Goal: Task Accomplishment & Management: Complete application form

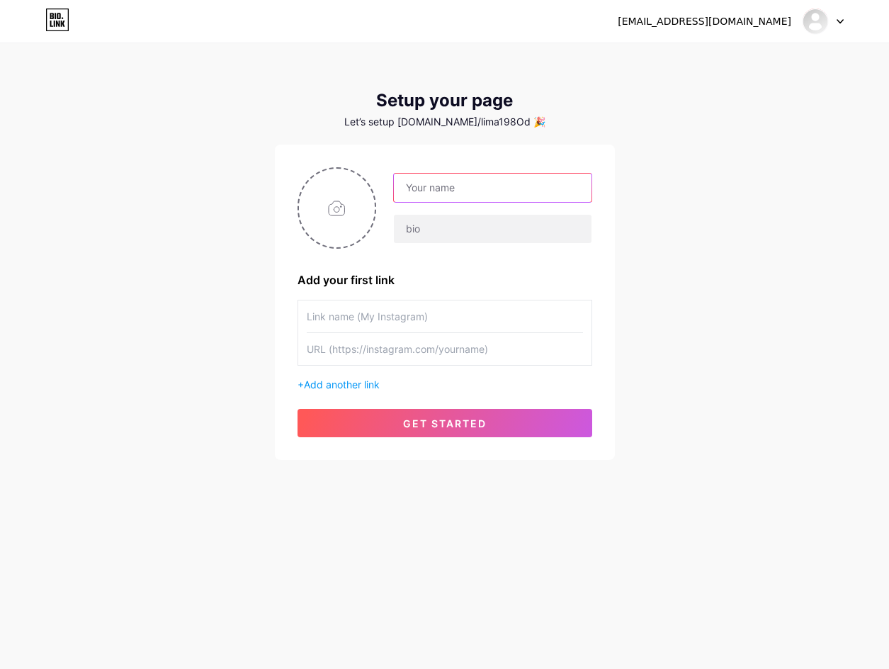
click at [506, 198] on input "text" at bounding box center [492, 188] width 197 height 28
click at [816, 21] on img at bounding box center [815, 21] width 23 height 23
click at [746, 99] on li "Logout" at bounding box center [756, 96] width 176 height 38
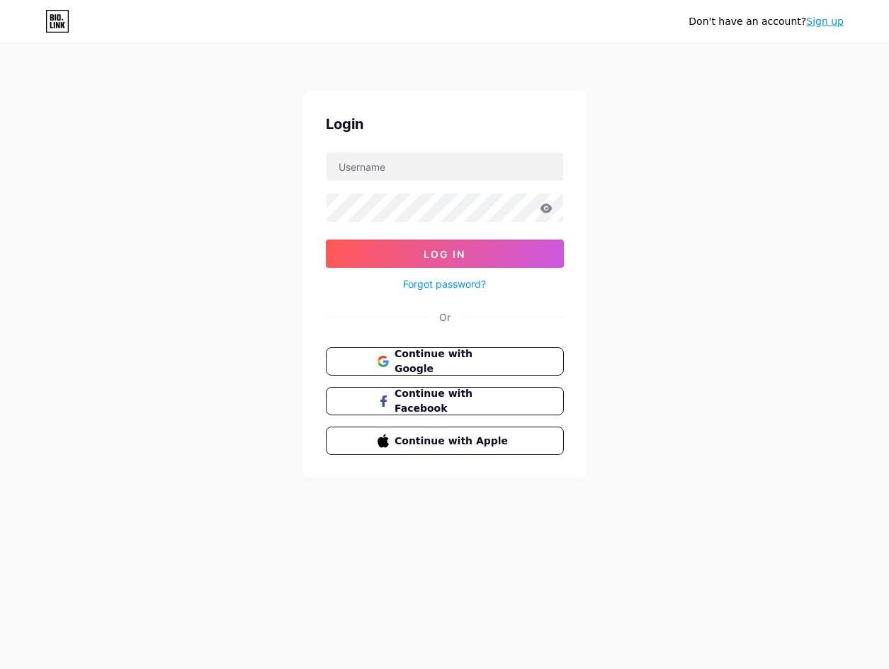
click at [707, 96] on div "Don't have an account? Sign up Login Log In Forgot password? Or Continue with G…" at bounding box center [444, 261] width 889 height 523
click at [495, 352] on button "Continue with Google" at bounding box center [445, 361] width 242 height 29
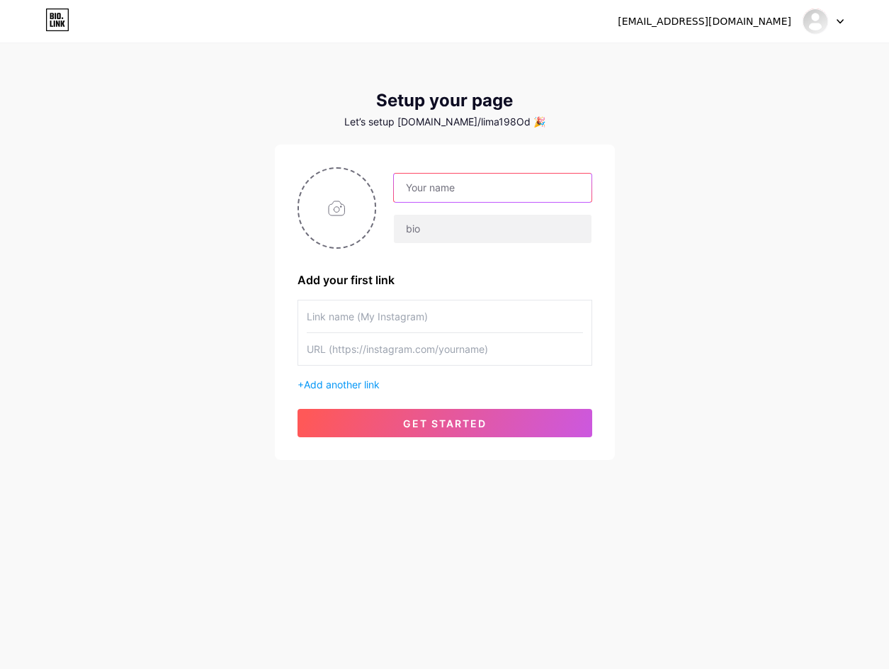
click at [519, 186] on input "text" at bounding box center [492, 188] width 197 height 28
paste input "asustotopalingcuan"
type input "asustotopalingcuan"
click at [450, 347] on input "text" at bounding box center [445, 349] width 276 height 32
paste input "https://loginwap.gelapsekali.com/asus"
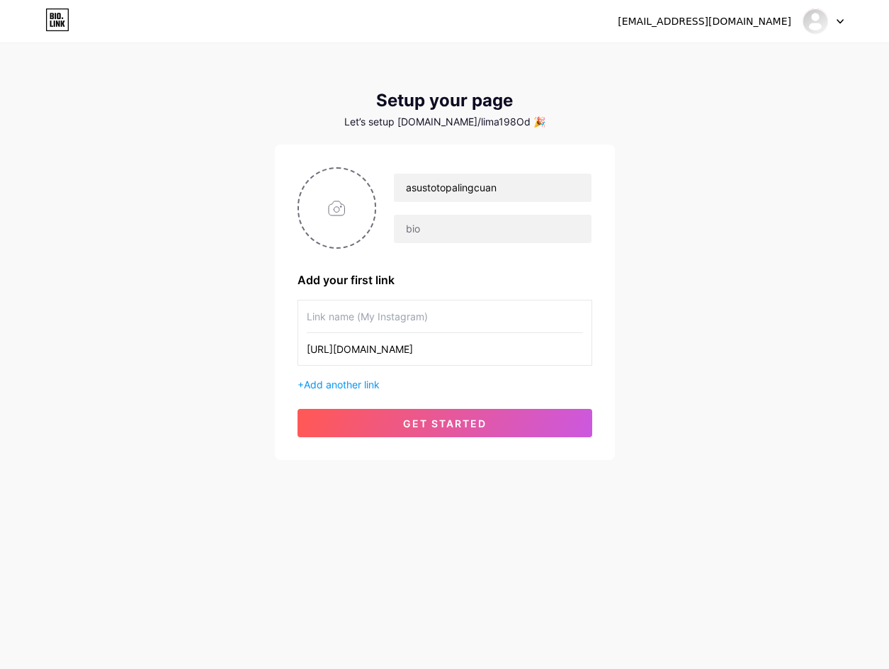
type input "https://loginwap.gelapsekali.com/asus"
click at [438, 309] on input "text" at bounding box center [445, 316] width 276 height 32
type input "l"
type input "LOGIN ASUSTOTO"
click at [337, 207] on input "file" at bounding box center [337, 208] width 77 height 79
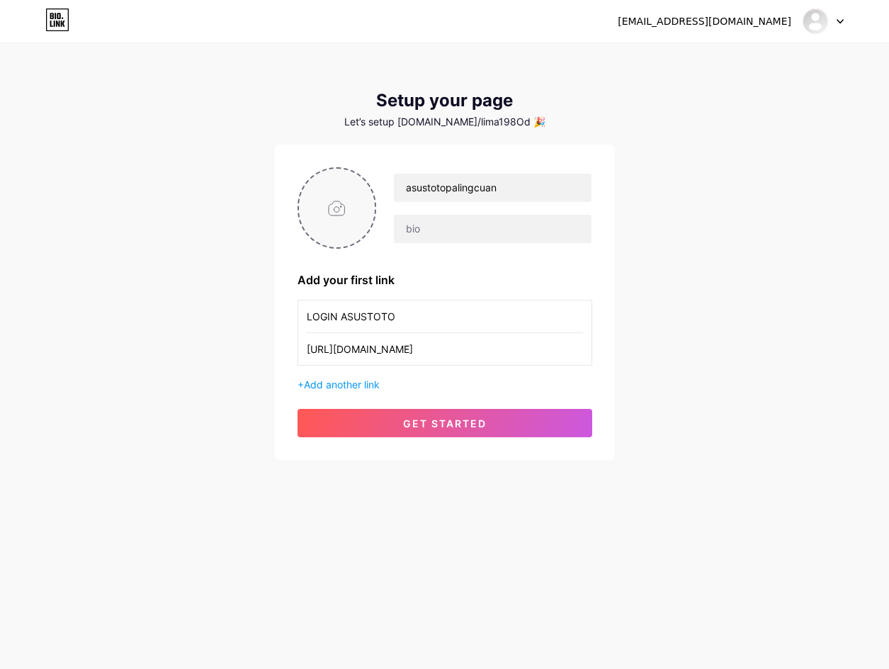
type input "C:\fakepath\asus_pp.png"
click at [520, 435] on button "get started" at bounding box center [445, 423] width 295 height 28
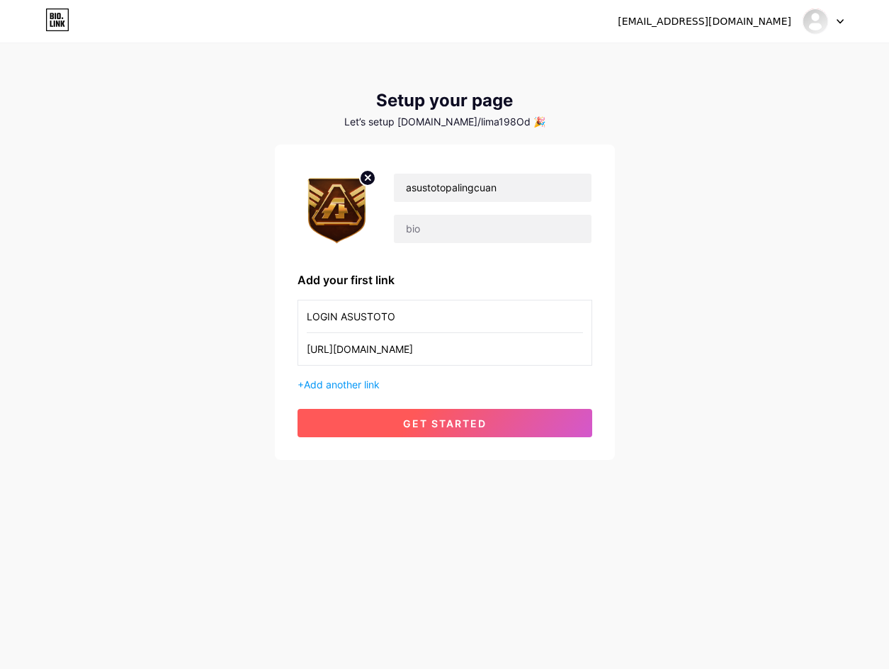
click at [523, 429] on button "get started" at bounding box center [445, 423] width 295 height 28
drag, startPoint x: 821, startPoint y: 23, endPoint x: 816, endPoint y: 47, distance: 25.3
click at [823, 23] on img at bounding box center [815, 21] width 27 height 27
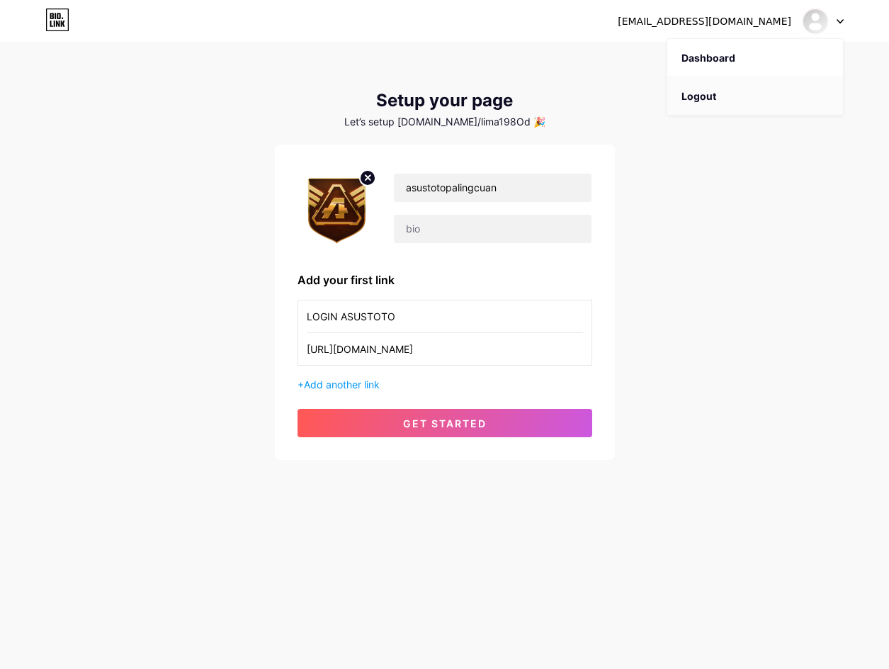
click at [789, 90] on li "Logout" at bounding box center [756, 96] width 176 height 38
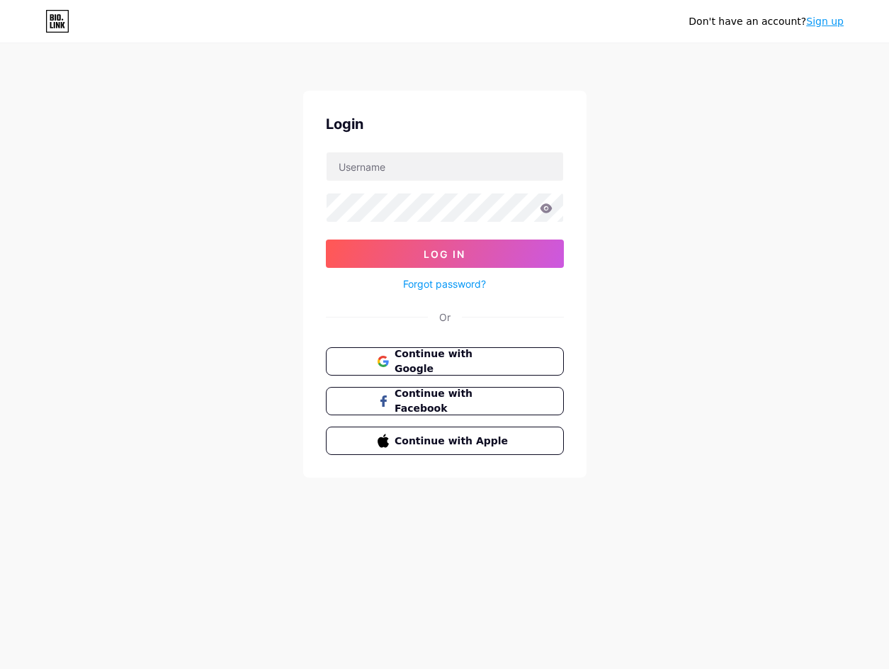
click at [831, 20] on link "Sign up" at bounding box center [826, 21] width 38 height 11
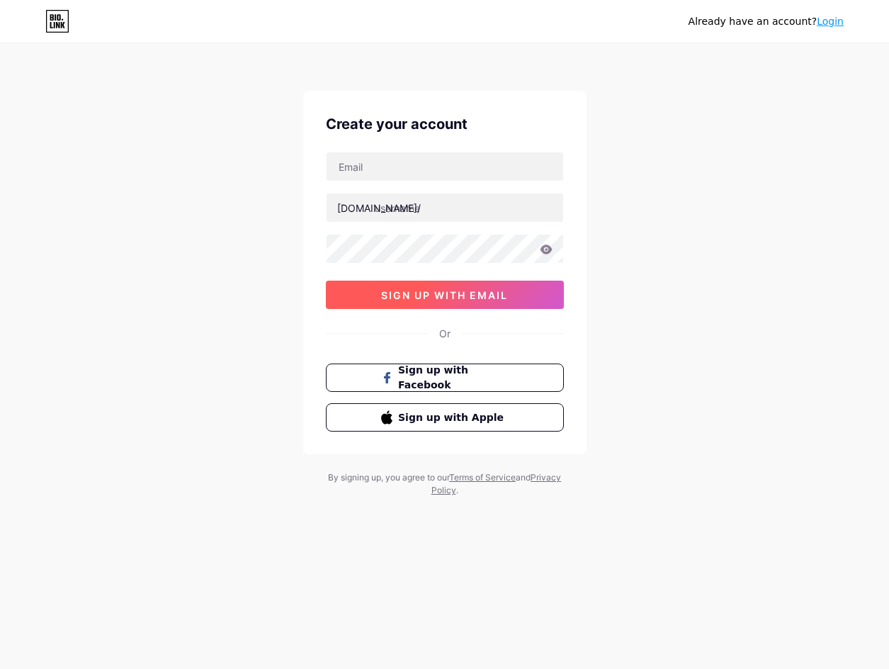
click at [477, 305] on button "sign up with email" at bounding box center [445, 295] width 238 height 28
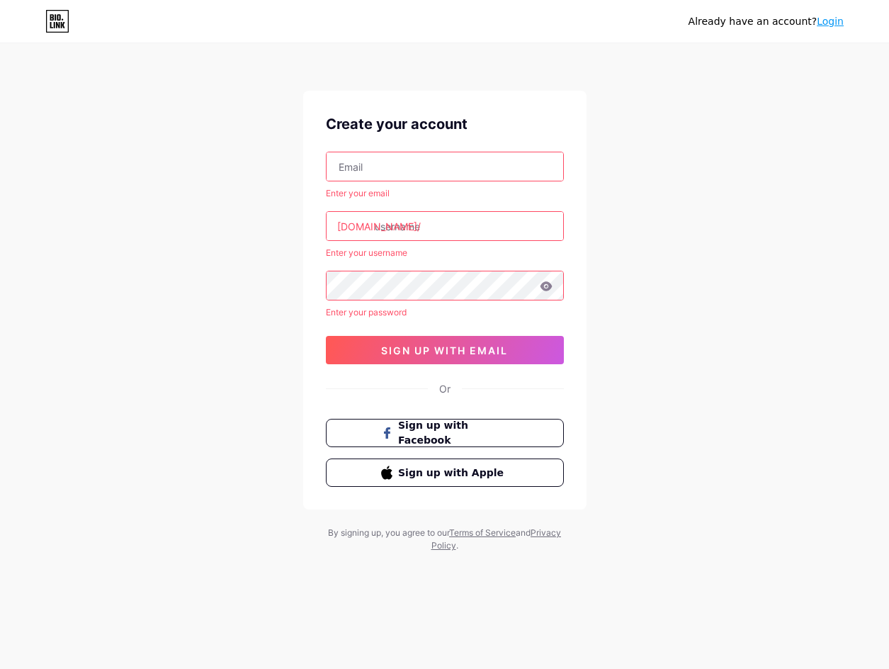
click at [502, 367] on div "Create your account Enter your email bio.link/ Enter your username Enter your p…" at bounding box center [444, 300] width 283 height 419
click at [482, 158] on input "text" at bounding box center [445, 166] width 237 height 28
type input "[EMAIL_ADDRESS][DOMAIN_NAME]"
click at [449, 218] on input "text" at bounding box center [445, 226] width 237 height 28
click at [512, 223] on input "text" at bounding box center [445, 226] width 237 height 28
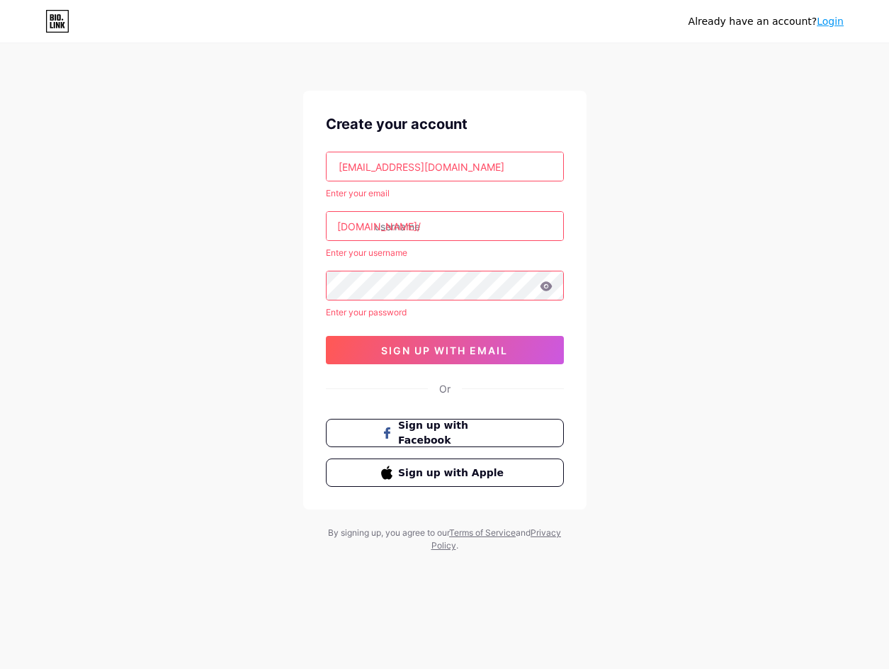
paste input "asustotopalingcuan"
type input "asustotopalingcuan"
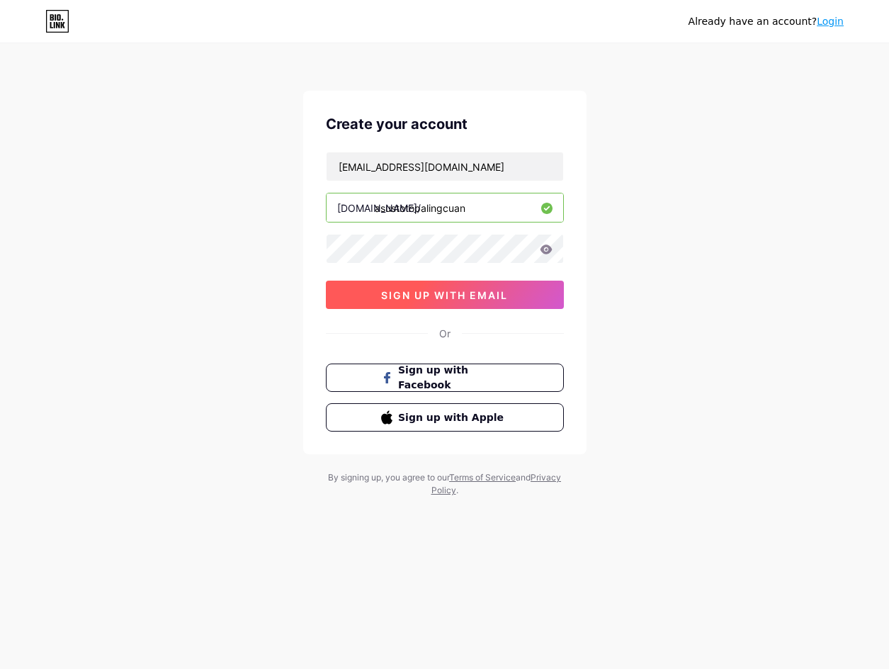
click at [510, 287] on button "sign up with email" at bounding box center [445, 295] width 238 height 28
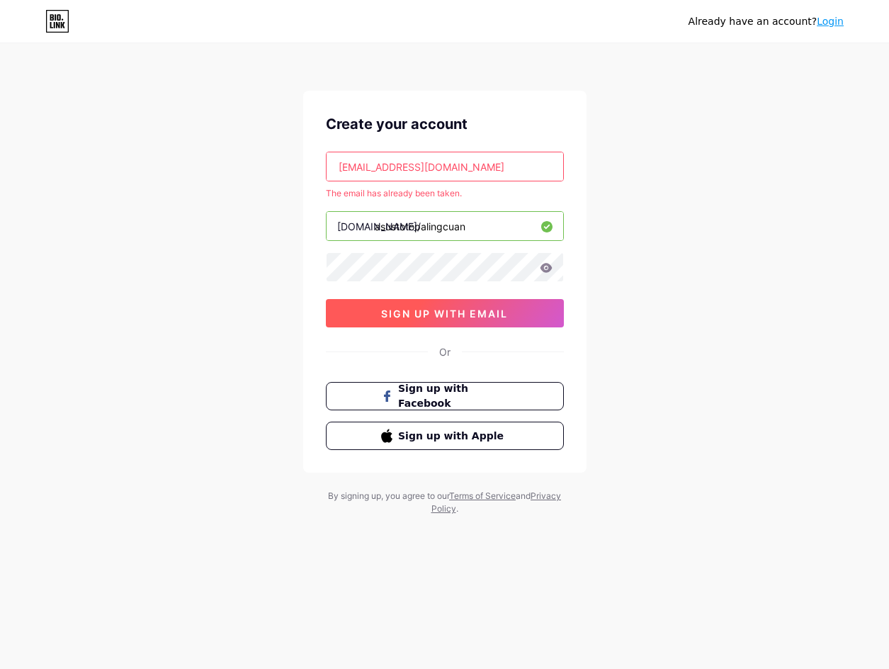
click at [458, 310] on span "sign up with email" at bounding box center [444, 314] width 127 height 12
click at [551, 264] on icon at bounding box center [546, 268] width 13 height 10
click at [836, 26] on link "Login" at bounding box center [830, 21] width 27 height 11
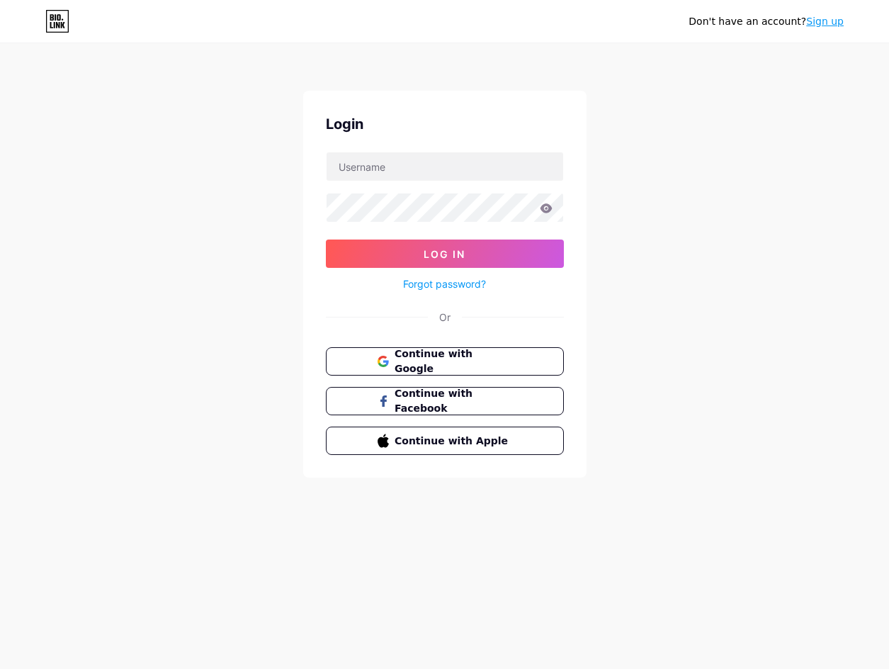
click at [467, 187] on form "Log In Forgot password?" at bounding box center [445, 222] width 238 height 141
click at [496, 366] on span "Continue with Google" at bounding box center [453, 362] width 118 height 30
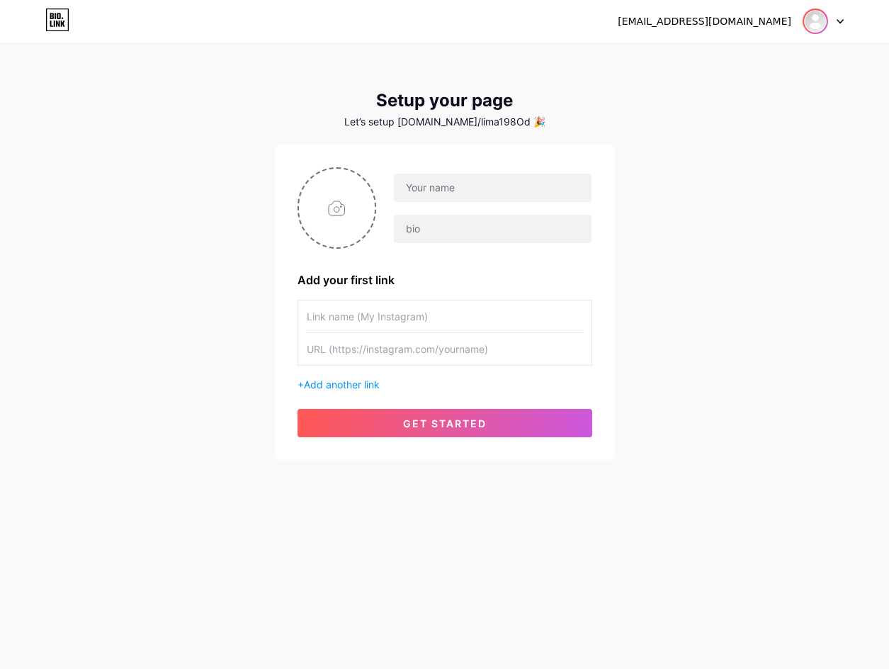
click at [822, 23] on img at bounding box center [815, 21] width 23 height 23
click at [731, 99] on li "Logout" at bounding box center [756, 96] width 176 height 38
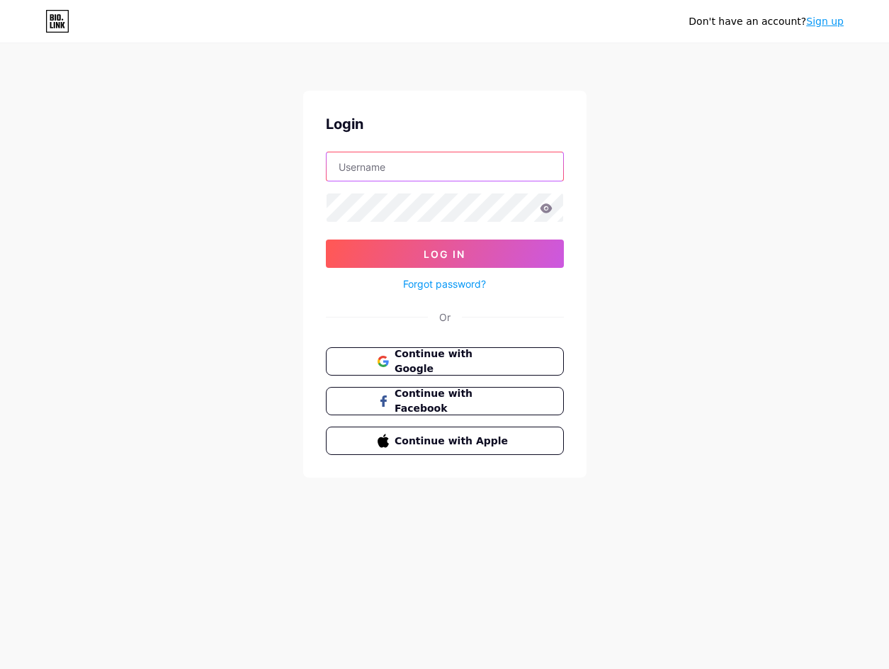
click at [417, 162] on input "text" at bounding box center [445, 166] width 237 height 28
click at [492, 169] on input "[EMAIL_ADDRESS][DOMAIN_NAME]" at bounding box center [445, 166] width 237 height 28
click at [525, 155] on input "[EMAIL_ADDRESS][DOMAIN_NAME]" at bounding box center [445, 166] width 237 height 28
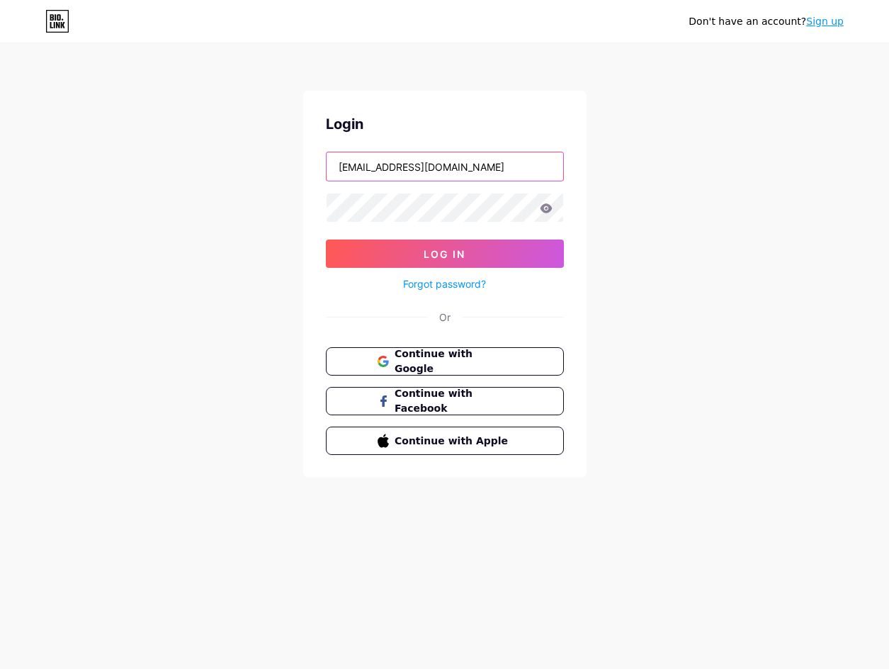
paste input "asustotopalingcuan"
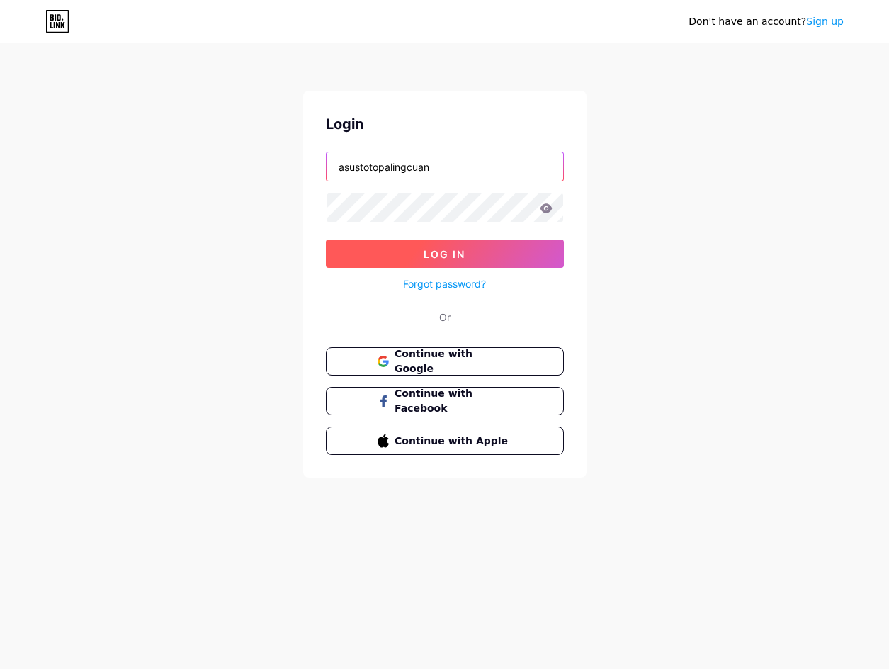
type input "asustotopalingcuan"
click at [431, 267] on button "Log In" at bounding box center [445, 254] width 238 height 28
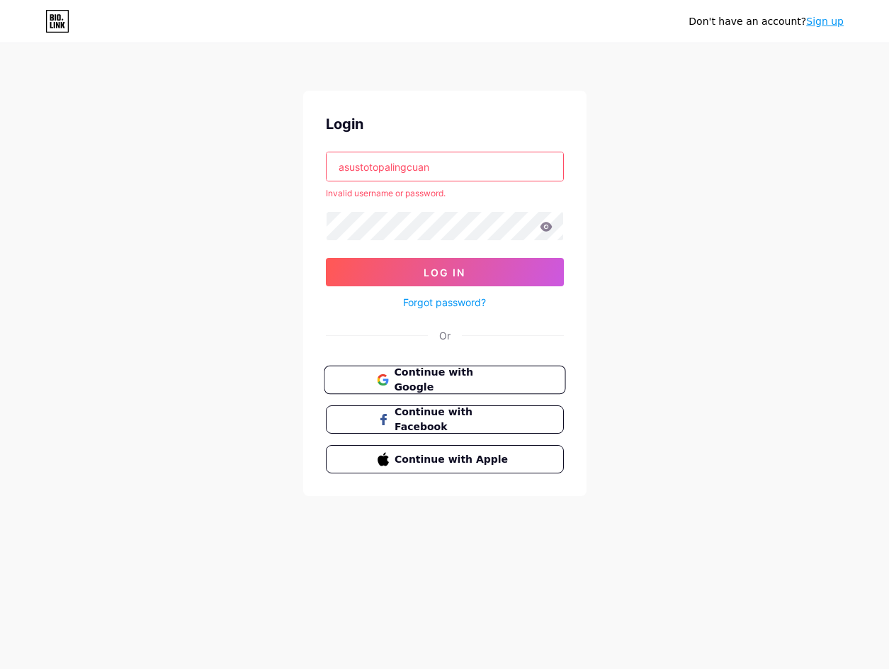
click at [461, 371] on span "Continue with Google" at bounding box center [453, 380] width 118 height 30
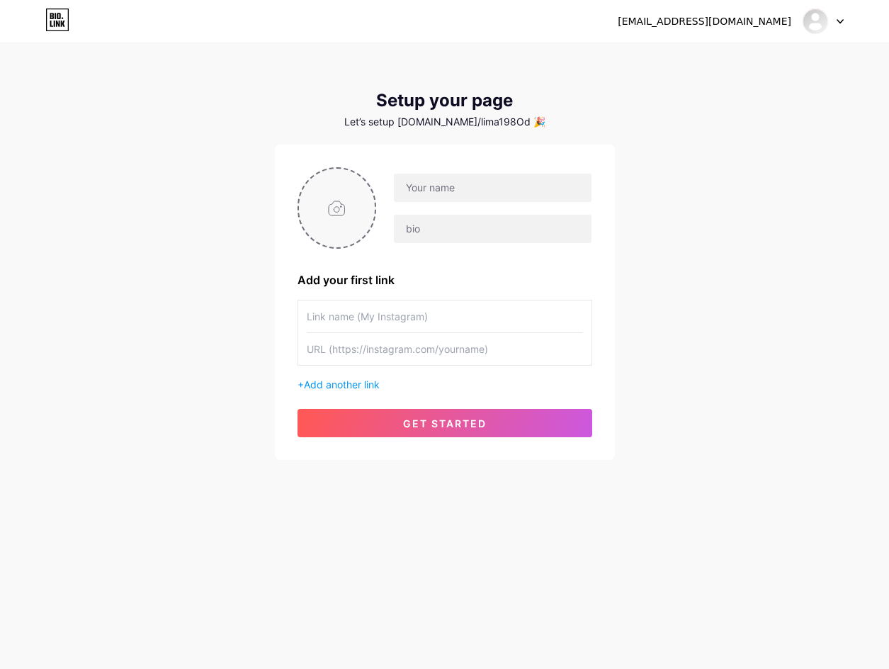
click at [340, 227] on input "file" at bounding box center [337, 208] width 77 height 79
type input "C:\fakepath\asus_pp.png"
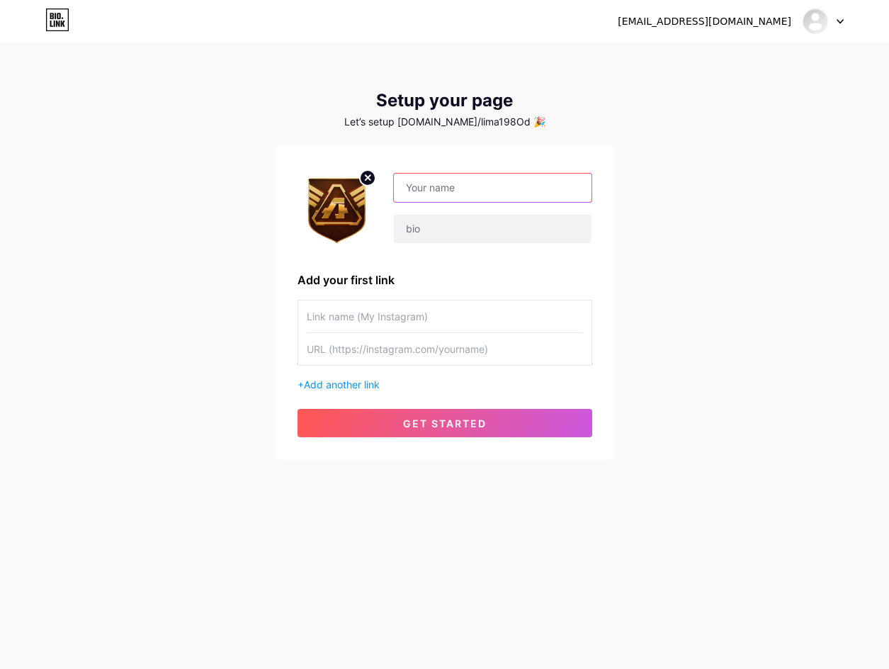
click at [489, 201] on input "text" at bounding box center [492, 188] width 197 height 28
paste input "asustotopalingcuan"
type input "asustotopalingcuan"
click at [417, 318] on input "text" at bounding box center [445, 316] width 276 height 32
type input "LOGIN ASUSTOTO"
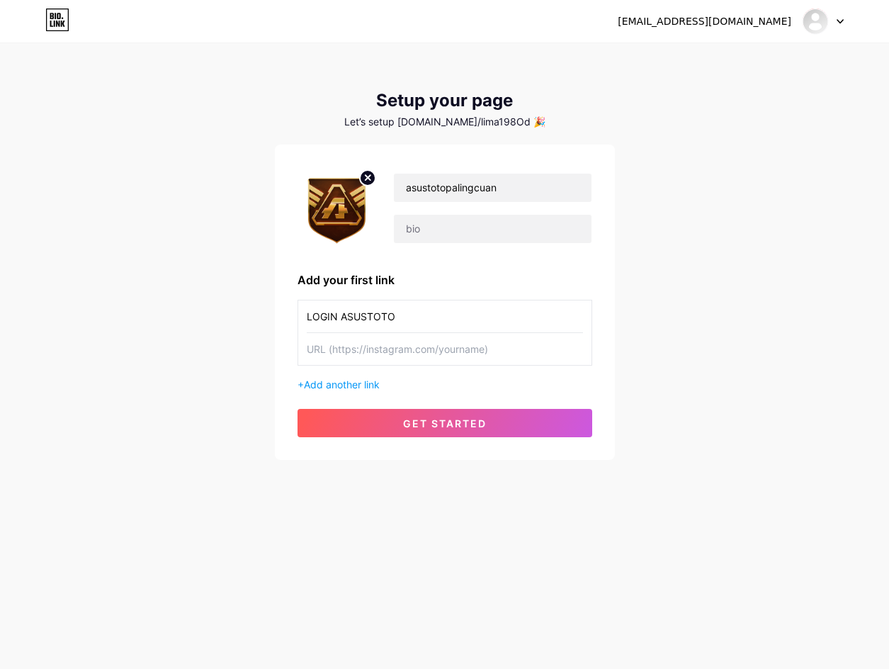
click at [347, 352] on input "text" at bounding box center [445, 349] width 276 height 32
paste input "https://loginwap.gelapsekali.com/asus"
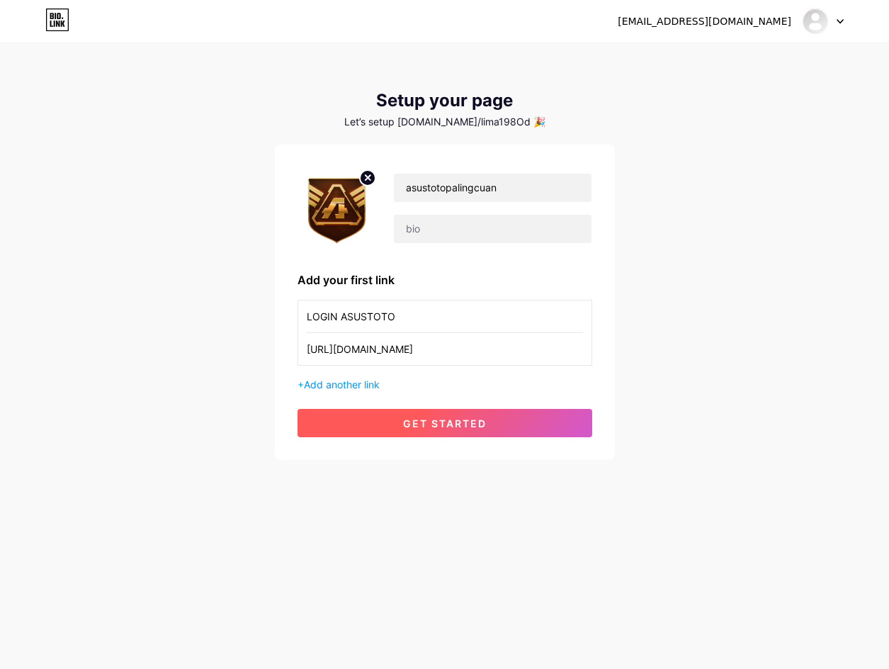
type input "https://loginwap.gelapsekali.com/asus"
click at [442, 420] on span "get started" at bounding box center [445, 423] width 84 height 12
click at [442, 421] on span "get started" at bounding box center [445, 423] width 84 height 12
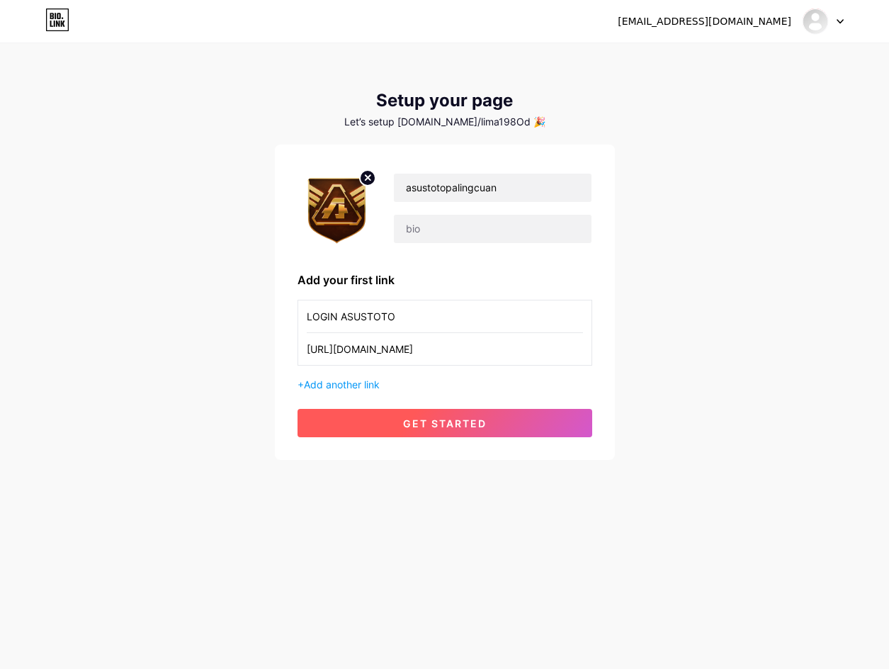
click at [442, 421] on span "get started" at bounding box center [445, 423] width 84 height 12
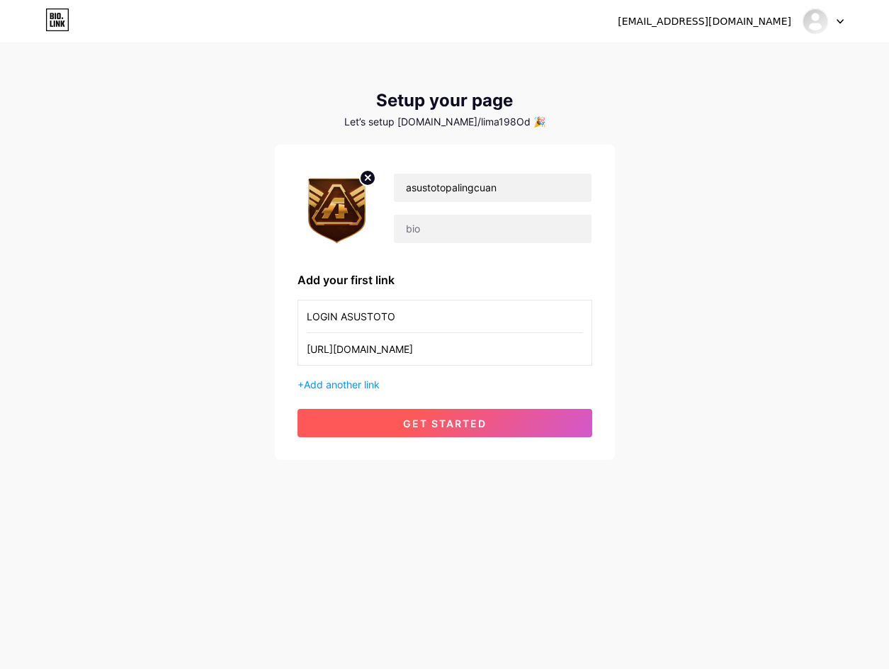
click at [442, 421] on span "get started" at bounding box center [445, 423] width 84 height 12
click at [0, 0] on span at bounding box center [0, 0] width 0 height 0
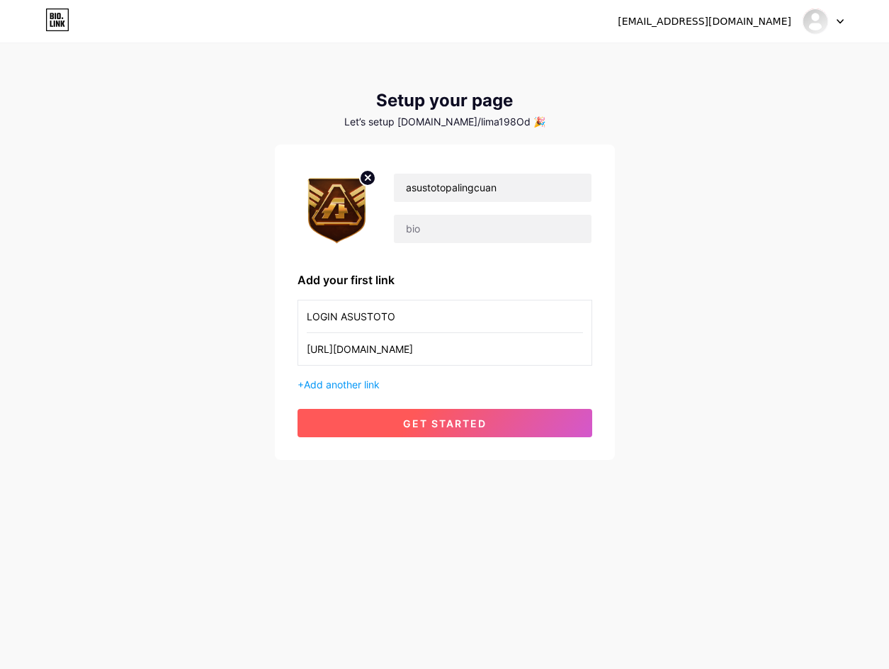
click at [442, 421] on span "get started" at bounding box center [445, 423] width 84 height 12
click at [446, 421] on span "get started" at bounding box center [445, 423] width 84 height 12
click at [446, 421] on span at bounding box center [444, 423] width 17 height 17
click at [446, 421] on span at bounding box center [445, 423] width 16 height 16
click at [446, 421] on span at bounding box center [444, 422] width 21 height 21
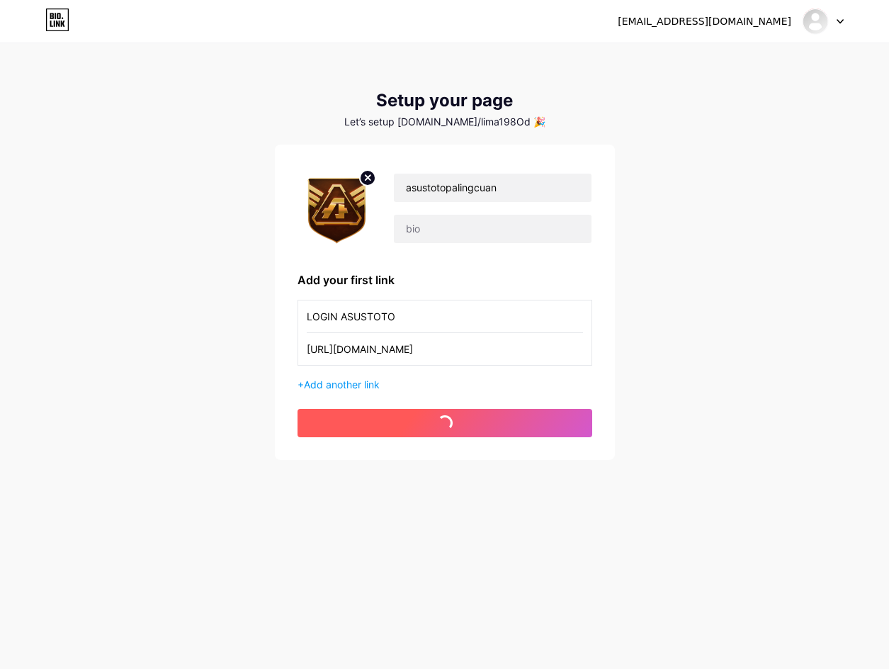
click at [446, 421] on button "get started" at bounding box center [445, 423] width 295 height 28
click at [446, 421] on span at bounding box center [445, 423] width 16 height 16
click at [446, 421] on span at bounding box center [444, 423] width 17 height 17
click at [446, 421] on span "get started" at bounding box center [445, 423] width 84 height 12
click at [446, 418] on span "get started" at bounding box center [445, 423] width 84 height 12
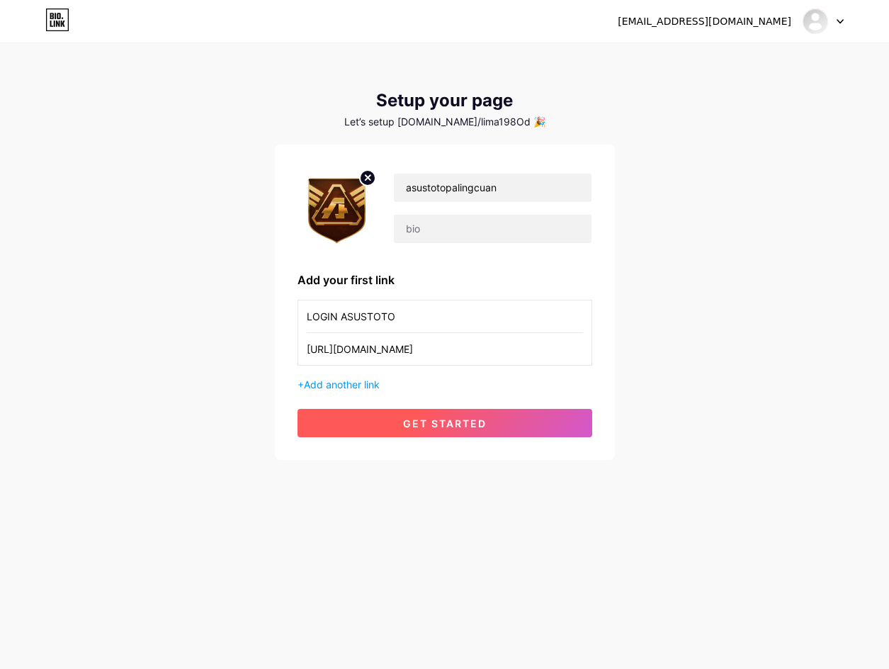
click at [446, 418] on span "get started" at bounding box center [445, 423] width 84 height 12
click at [432, 429] on button "get started" at bounding box center [445, 423] width 295 height 28
click at [434, 429] on span "get started" at bounding box center [445, 423] width 84 height 12
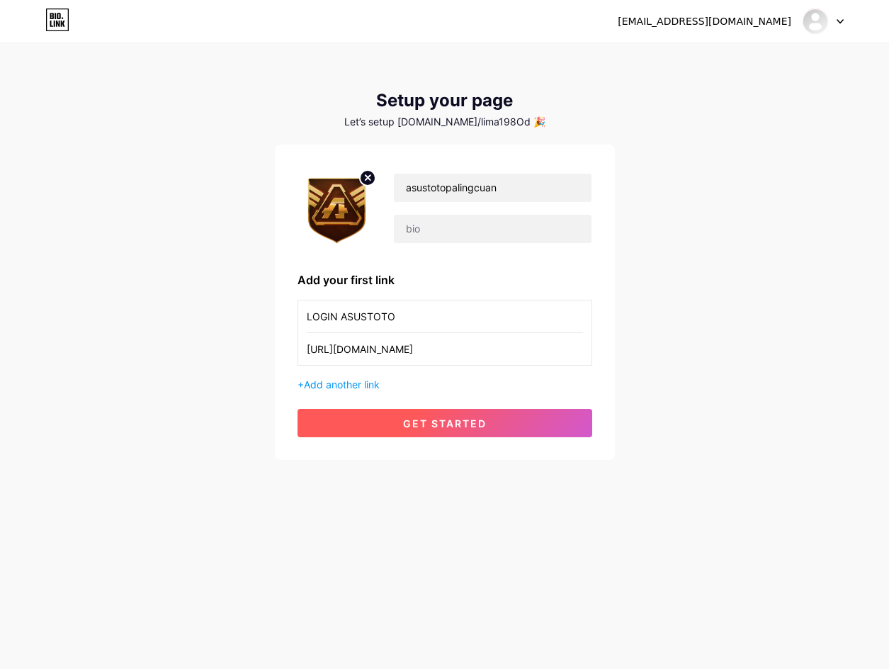
click at [443, 425] on span "get started" at bounding box center [445, 423] width 84 height 12
click at [444, 424] on span "get started" at bounding box center [445, 423] width 84 height 12
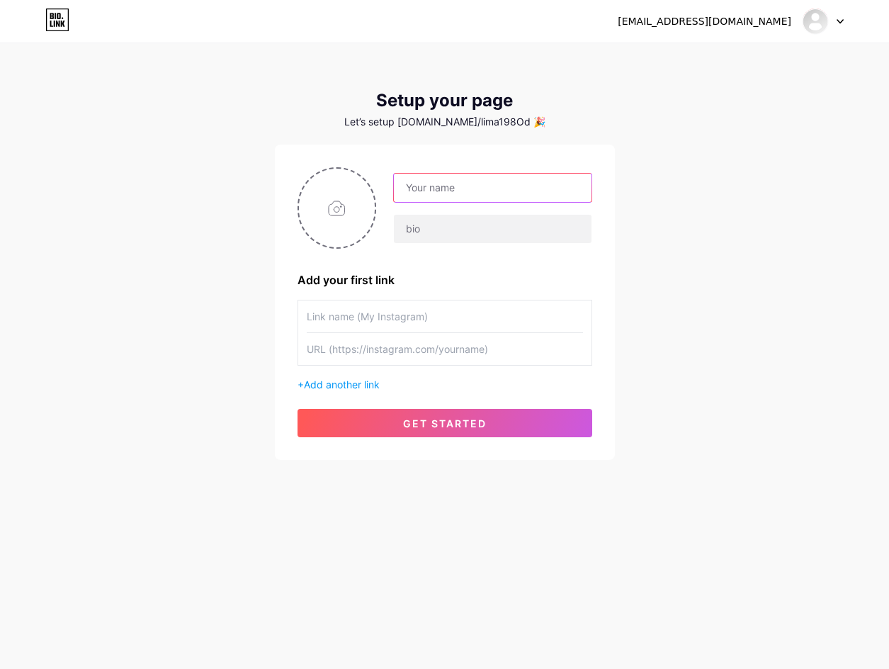
click at [449, 195] on input "text" at bounding box center [492, 188] width 197 height 28
paste input "asustotopalingcuan"
type input "asustotopalingcuan"
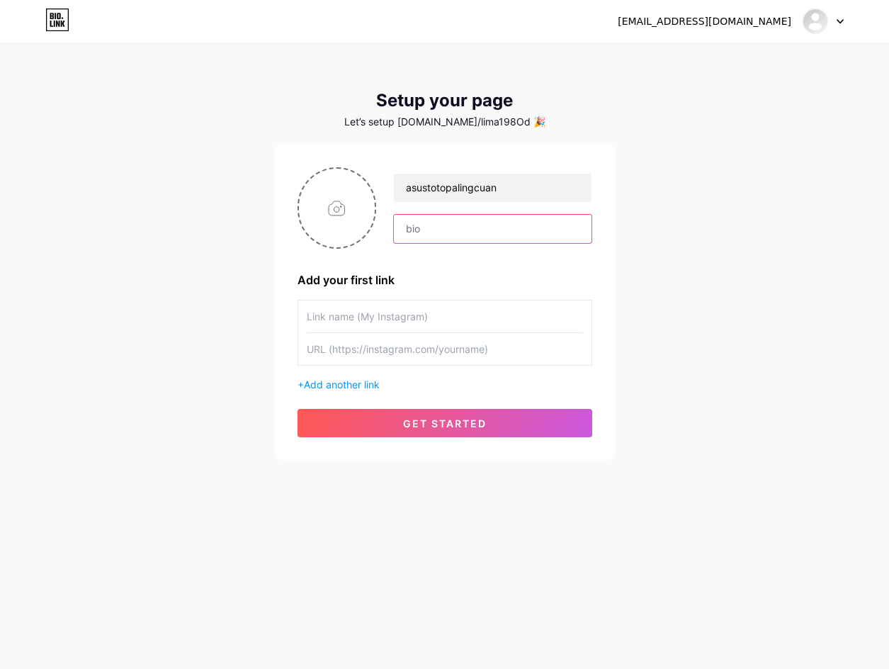
click at [493, 225] on input "text" at bounding box center [492, 229] width 197 height 28
click at [422, 313] on input "text" at bounding box center [445, 316] width 276 height 32
drag, startPoint x: 821, startPoint y: 0, endPoint x: 280, endPoint y: 83, distance: 547.1
click at [280, 83] on div "[EMAIL_ADDRESS][DOMAIN_NAME] Dashboard Logout Setup your page Let’s setup [DOMA…" at bounding box center [444, 252] width 889 height 505
click at [449, 352] on input "text" at bounding box center [445, 349] width 276 height 32
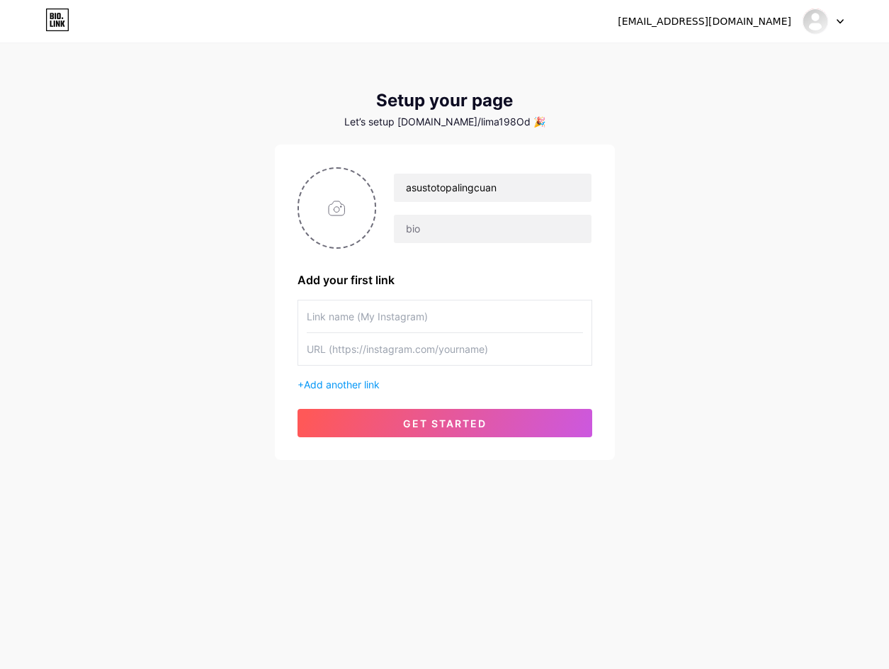
paste input "[URL][DOMAIN_NAME]"
type input "[URL][DOMAIN_NAME]"
click at [427, 320] on input "text" at bounding box center [445, 316] width 276 height 32
paste input "LOGIN ASUSTOTO"
type input "LOGIN ASUSTOTO"
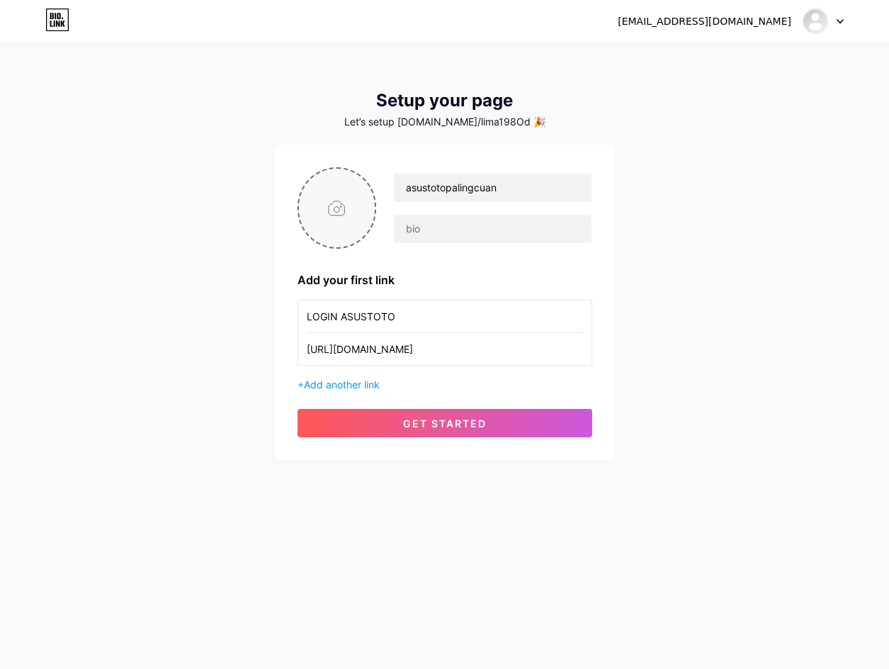
click at [342, 220] on input "file" at bounding box center [337, 208] width 77 height 79
type input "C:\fakepath\asus_pp.png"
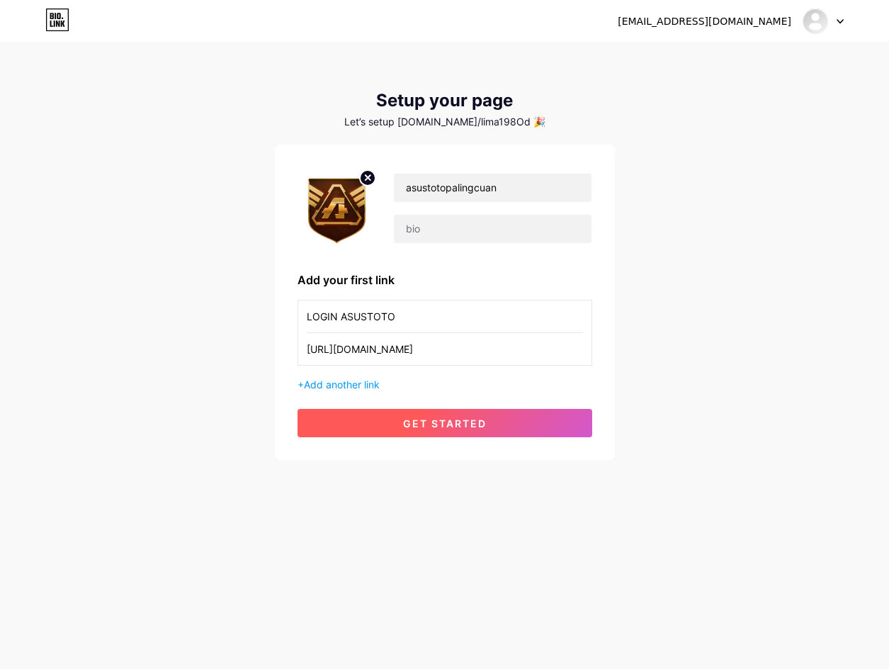
click at [439, 426] on span "get started" at bounding box center [445, 423] width 84 height 12
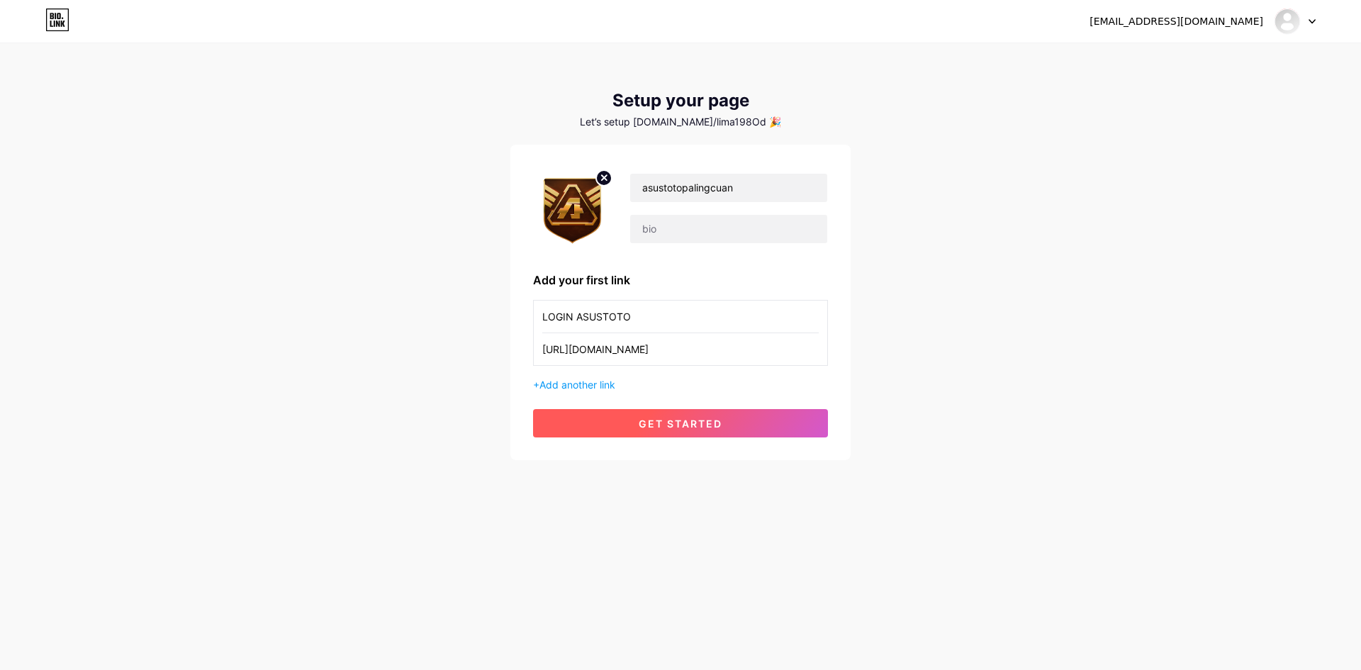
click at [651, 421] on span "get started" at bounding box center [681, 423] width 84 height 12
click at [647, 419] on span "get started" at bounding box center [681, 423] width 84 height 12
click at [649, 417] on span "get started" at bounding box center [681, 423] width 84 height 12
drag, startPoint x: 649, startPoint y: 417, endPoint x: 644, endPoint y: 410, distance: 9.1
click at [644, 410] on button "get started" at bounding box center [680, 423] width 295 height 28
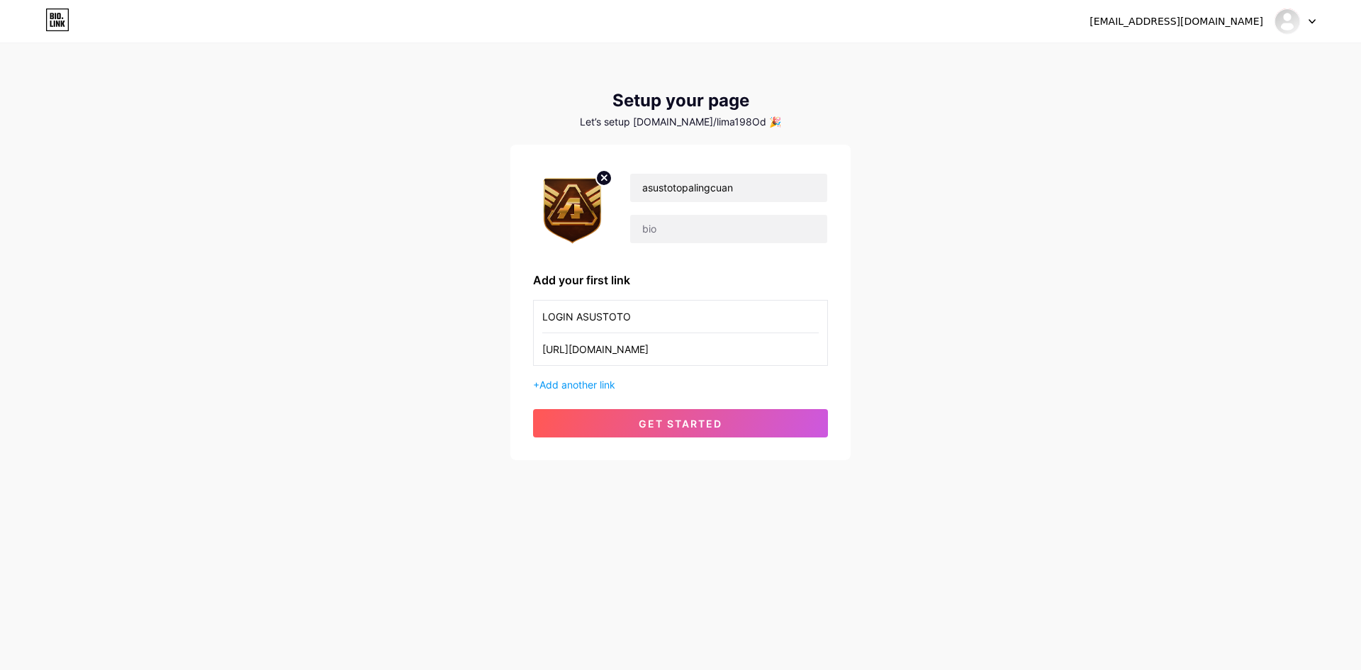
drag, startPoint x: 644, startPoint y: 410, endPoint x: 634, endPoint y: 402, distance: 12.5
click at [634, 402] on div "asustotopalingcuan Add your first link LOGIN ASUSTOTO [URL][DOMAIN_NAME] + Add …" at bounding box center [680, 302] width 295 height 270
click at [656, 415] on button "get started" at bounding box center [680, 423] width 295 height 28
click at [889, 281] on div "[EMAIL_ADDRESS][DOMAIN_NAME] Dashboard Logout Setup your page Let’s setup [DOMA…" at bounding box center [680, 252] width 1361 height 505
